Goal: Check status: Check status

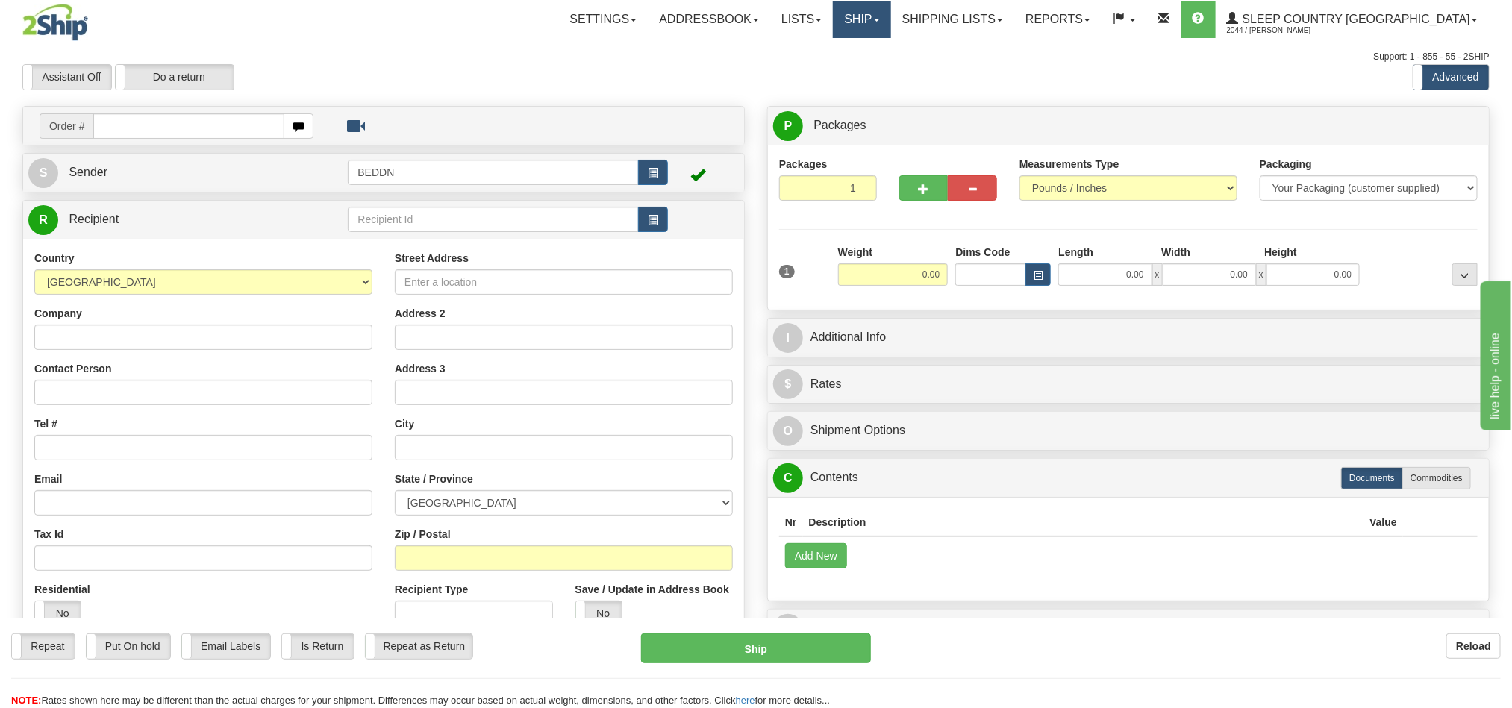
click at [890, 28] on link "Ship" at bounding box center [861, 19] width 57 height 37
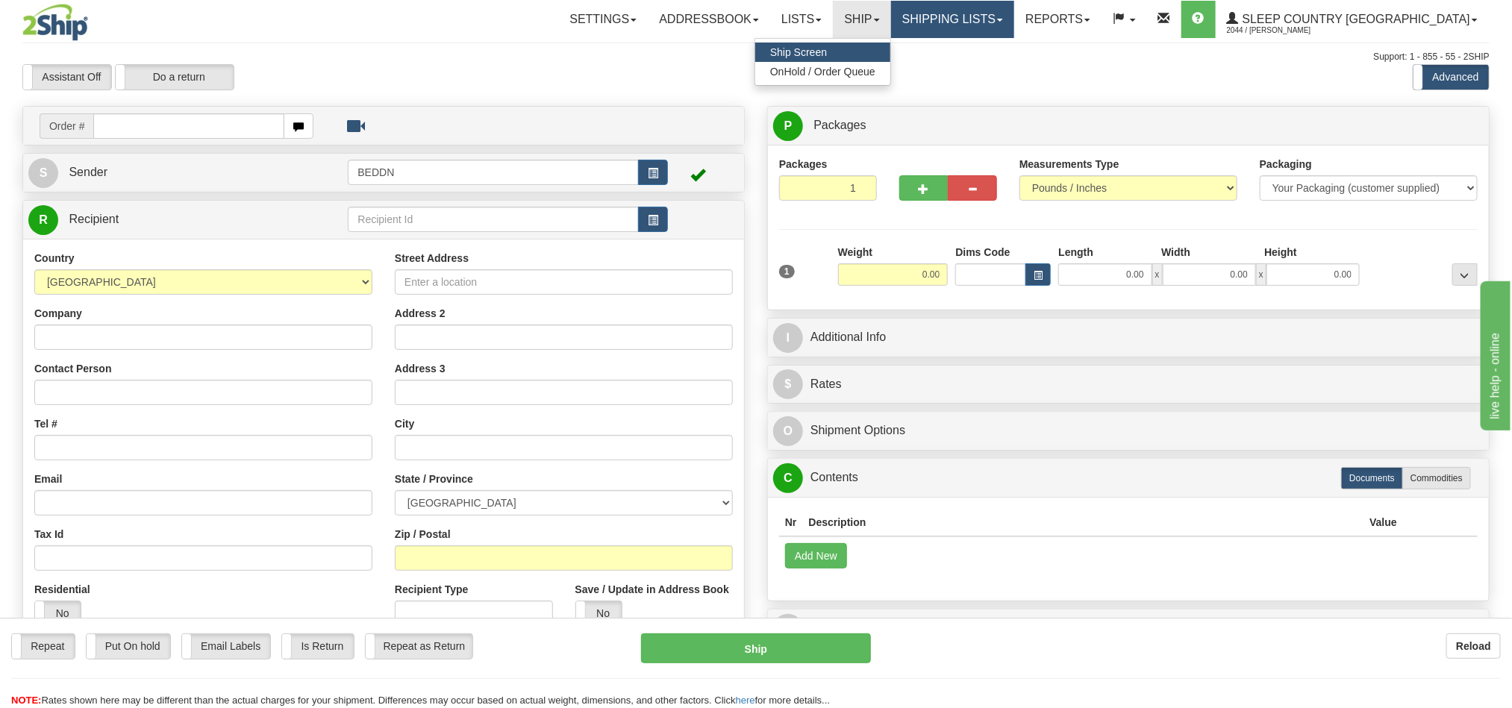
click at [1014, 9] on link "Shipping lists" at bounding box center [952, 19] width 123 height 37
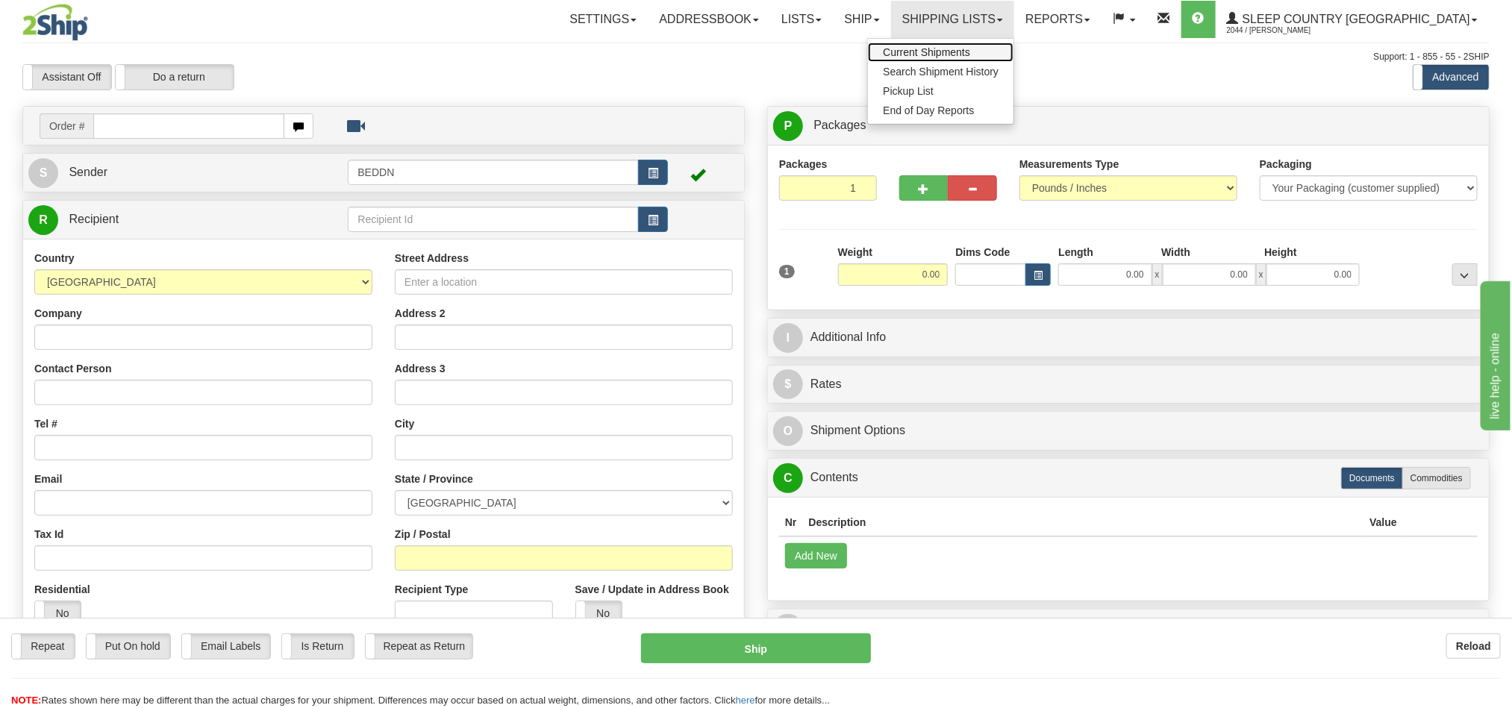
click at [970, 51] on span "Current Shipments" at bounding box center [926, 52] width 87 height 12
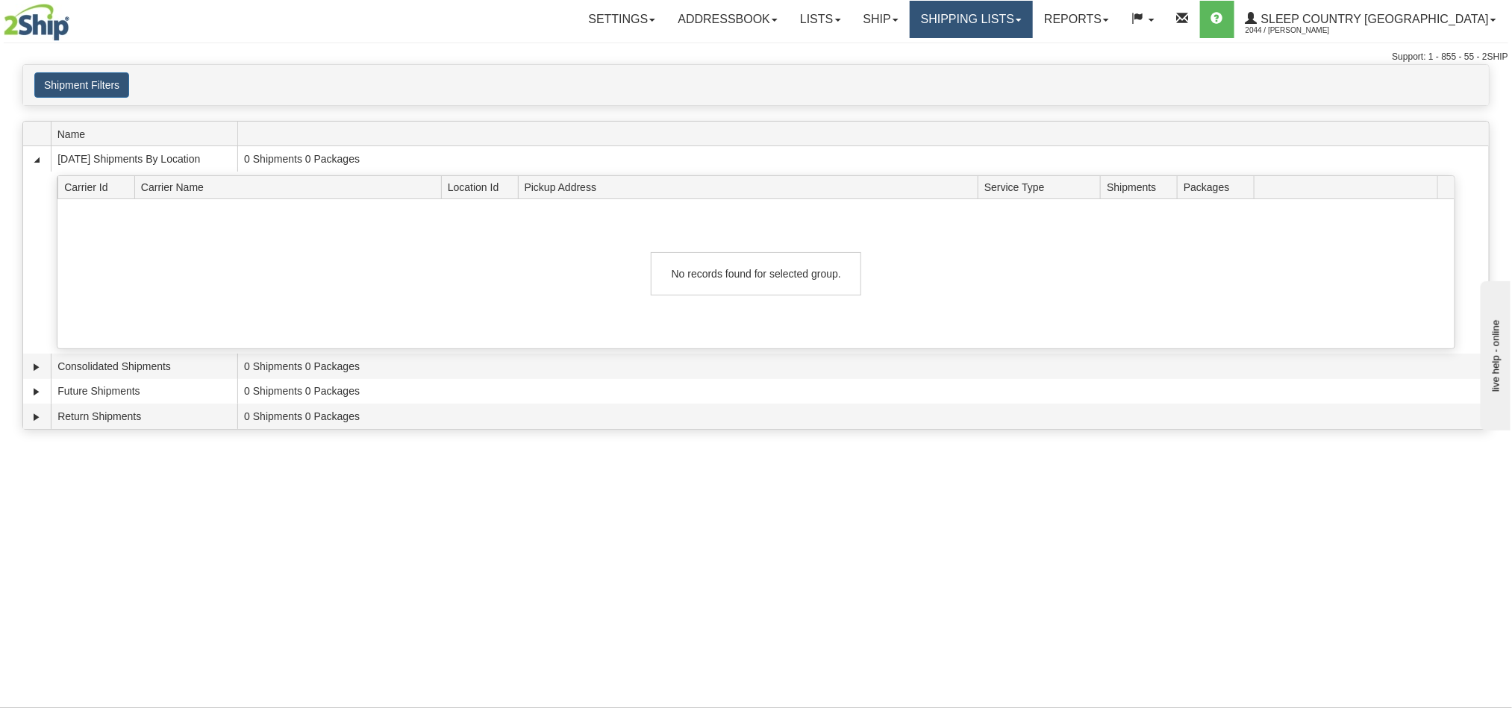
click at [1033, 21] on link "Shipping lists" at bounding box center [971, 19] width 123 height 37
click at [1014, 74] on span "Search Shipment History" at bounding box center [959, 72] width 116 height 12
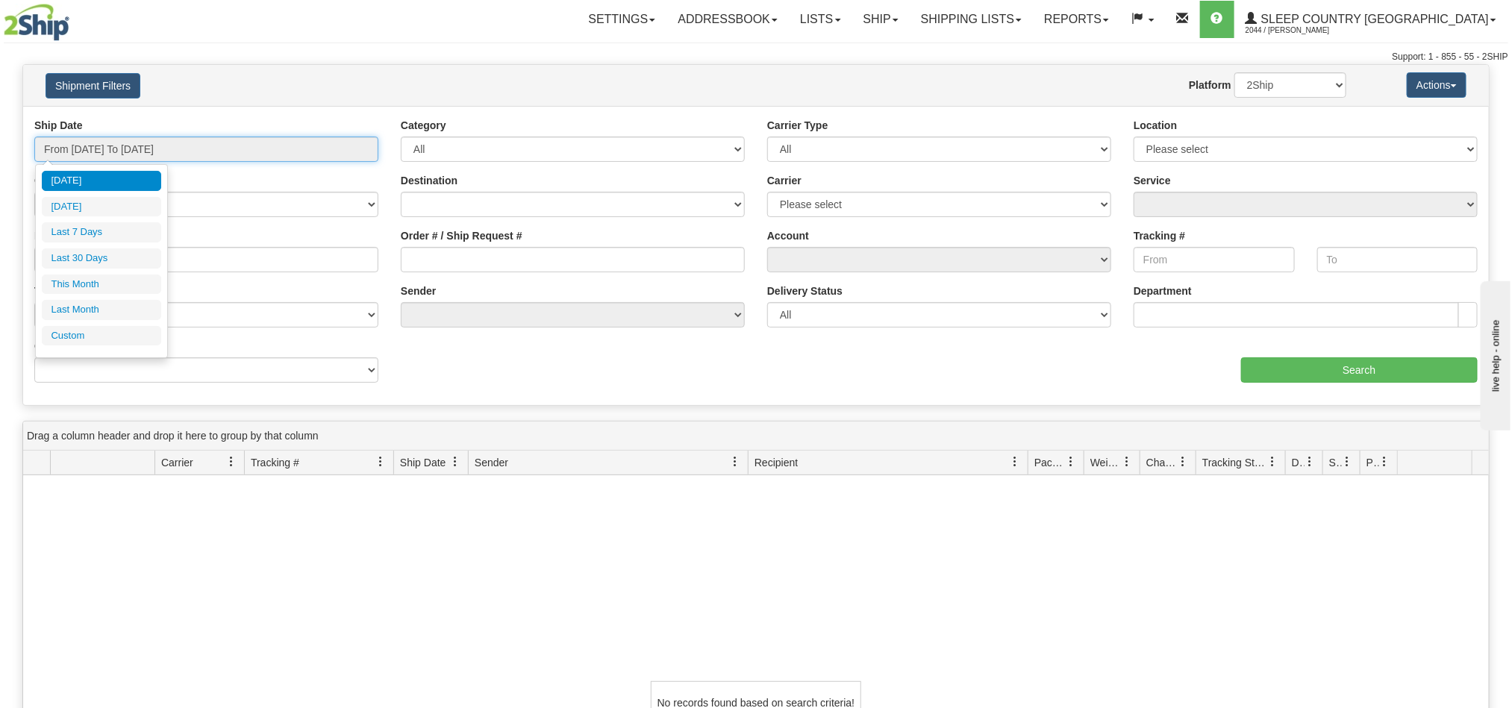
click at [157, 152] on input "From 08/21/2025 To 08/22/2025" at bounding box center [206, 149] width 344 height 25
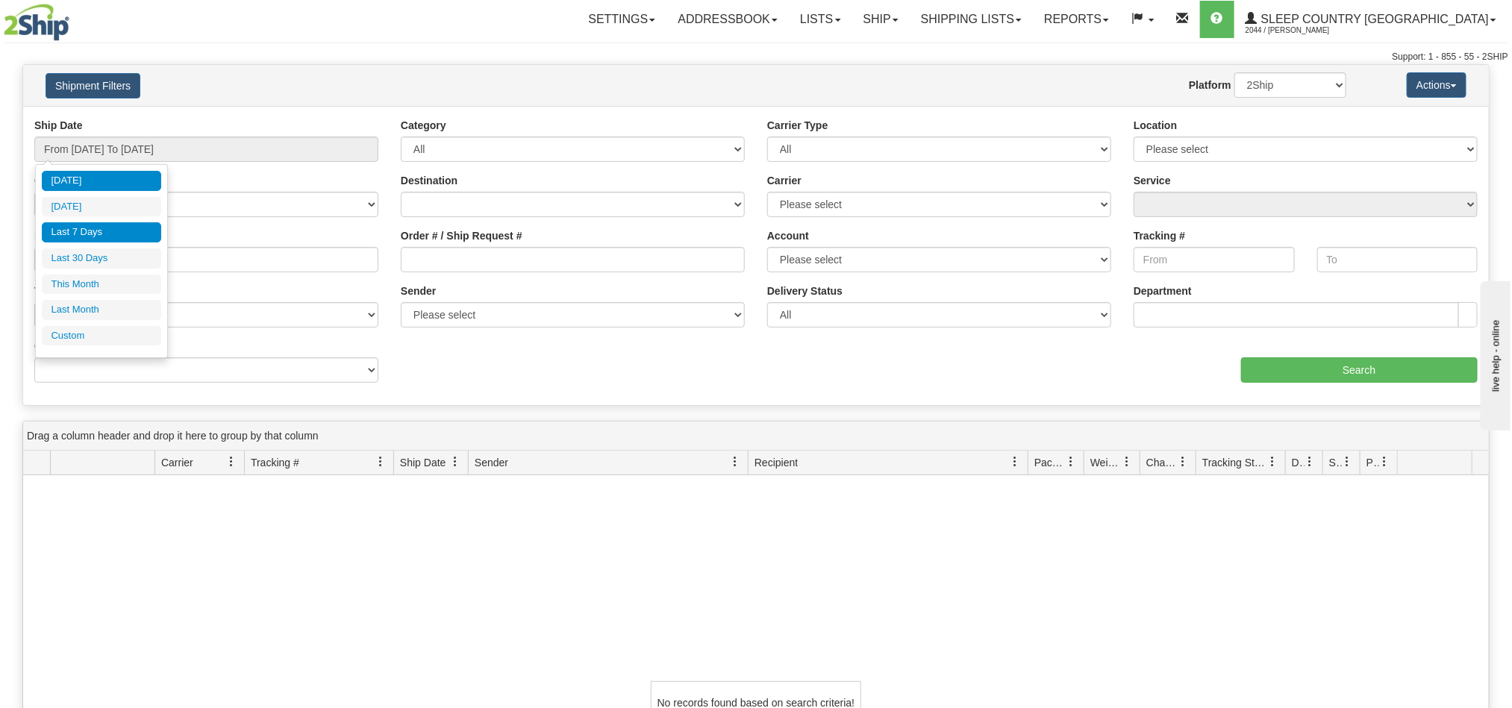
click at [105, 240] on li "Last 7 Days" at bounding box center [101, 232] width 119 height 20
type input "From 08/16/2025 To 08/22/2025"
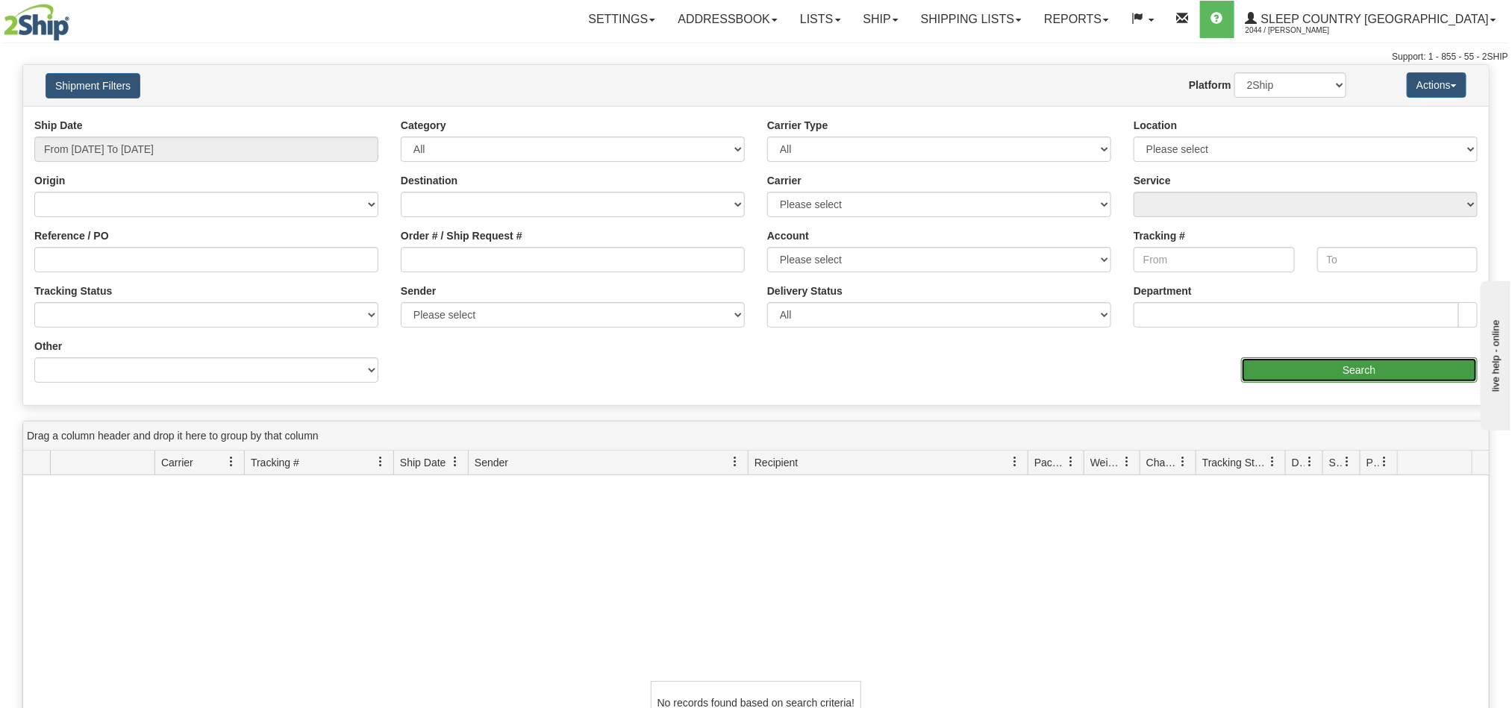
click at [1408, 383] on input "Search" at bounding box center [1359, 369] width 237 height 25
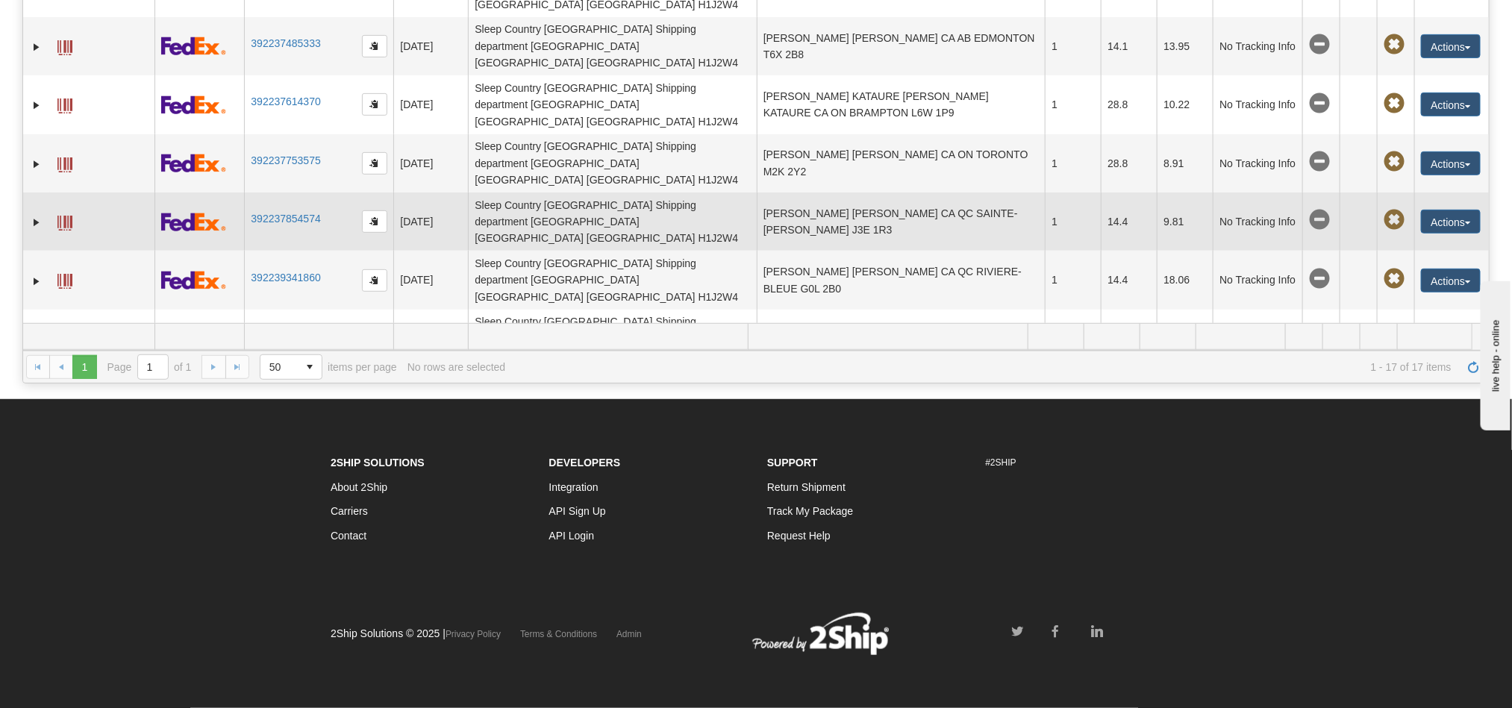
scroll to position [266, 0]
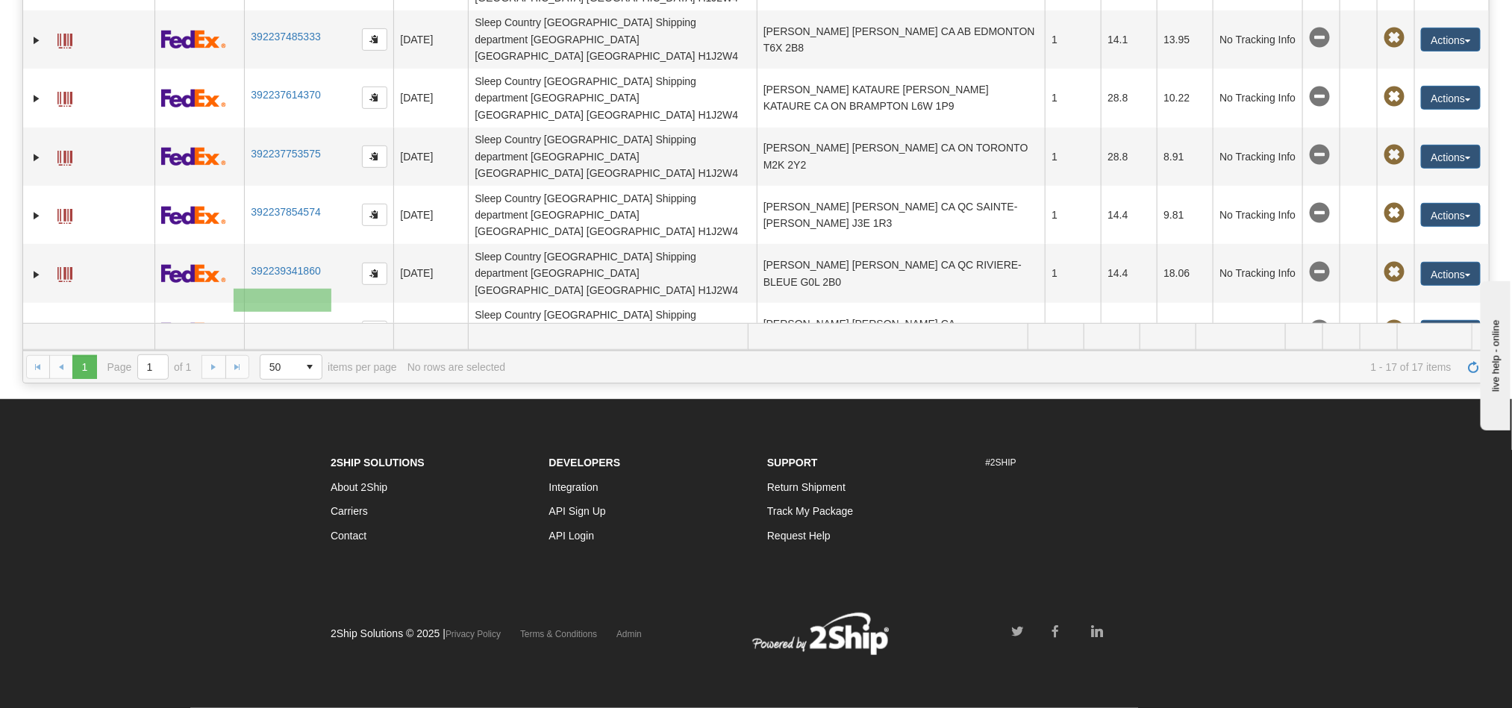
drag, startPoint x: 331, startPoint y: 312, endPoint x: 260, endPoint y: 295, distance: 72.8
